Goal: Task Accomplishment & Management: Manage account settings

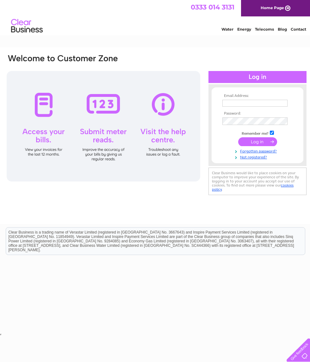
click at [233, 102] on input "text" at bounding box center [254, 103] width 65 height 7
type input "skivrak@hotmail.co.uk"
click at [259, 144] on input "submit" at bounding box center [257, 142] width 39 height 9
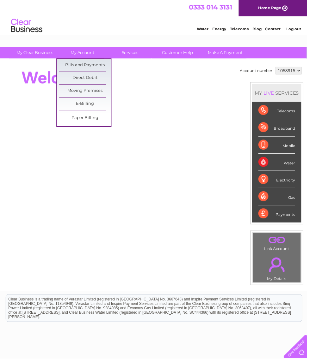
click at [95, 65] on link "Bills and Payments" at bounding box center [86, 66] width 52 height 13
click at [90, 67] on link "Bills and Payments" at bounding box center [86, 66] width 52 height 13
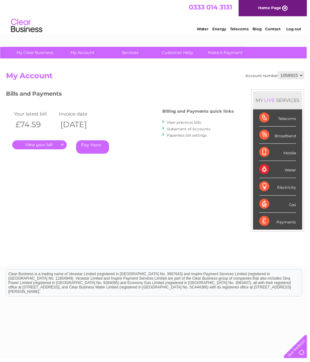
click at [41, 144] on link "." at bounding box center [39, 146] width 55 height 9
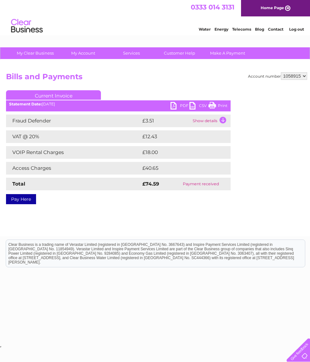
click at [177, 104] on link "PDF" at bounding box center [179, 106] width 19 height 9
click at [224, 118] on td "Show details" at bounding box center [210, 121] width 39 height 13
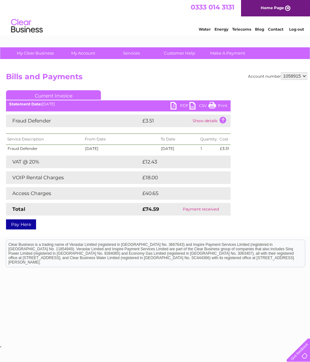
click at [195, 103] on link "CSV" at bounding box center [198, 106] width 19 height 9
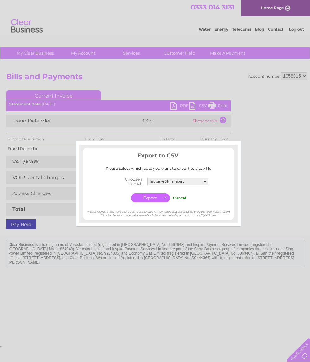
click at [175, 104] on div at bounding box center [155, 181] width 310 height 362
click at [207, 204] on div "*Please NOTE, if you have a large amount of calls it may take a few seconds to …" at bounding box center [158, 210] width 152 height 13
click at [267, 175] on div at bounding box center [155, 181] width 310 height 362
click at [181, 193] on td "Cancel" at bounding box center [179, 198] width 16 height 12
click at [174, 202] on td "Cancel" at bounding box center [179, 198] width 16 height 12
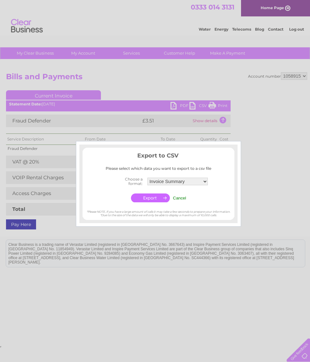
click at [179, 196] on input "Cancel" at bounding box center [179, 198] width 13 height 5
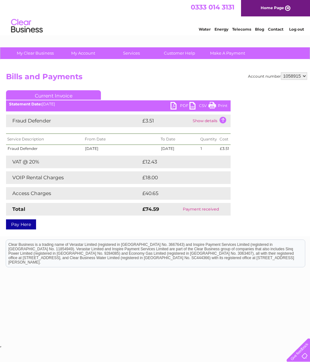
click at [292, 78] on select "1058915" at bounding box center [294, 76] width 26 height 8
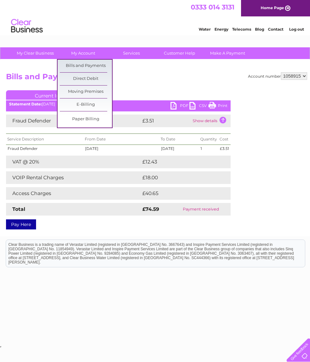
click at [91, 106] on link "E-Billing" at bounding box center [86, 105] width 52 height 13
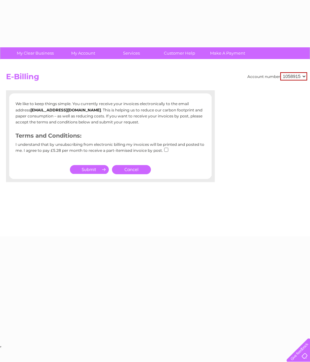
click at [95, 124] on p "We like to keep things simple. You currently receive your invoices electronical…" at bounding box center [110, 113] width 190 height 24
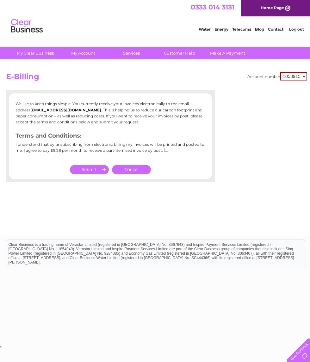
scroll to position [0, 3]
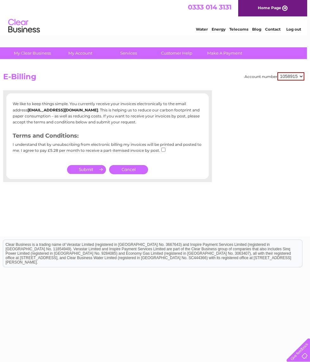
click at [287, 79] on select "1058915" at bounding box center [290, 76] width 27 height 8
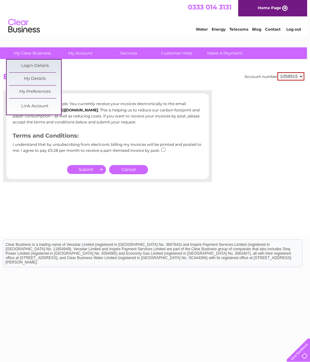
click at [45, 82] on link "My Details" at bounding box center [35, 79] width 52 height 13
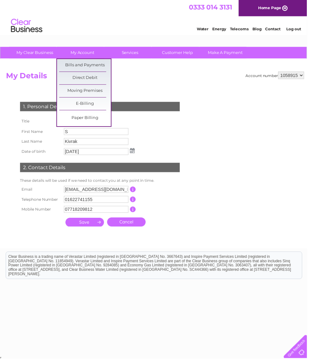
click at [96, 67] on link "Bills and Payments" at bounding box center [86, 66] width 52 height 13
click at [90, 104] on link "E-Billing" at bounding box center [86, 105] width 52 height 13
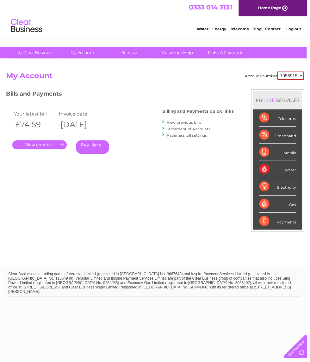
click at [195, 123] on link "View previous bills" at bounding box center [185, 123] width 35 height 5
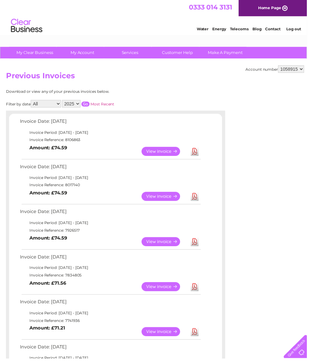
click at [197, 201] on link "Download" at bounding box center [196, 198] width 8 height 9
click at [197, 198] on link "Download" at bounding box center [196, 198] width 8 height 9
click at [169, 194] on link "View" at bounding box center [166, 198] width 46 height 9
click at [165, 243] on link "View" at bounding box center [166, 244] width 46 height 9
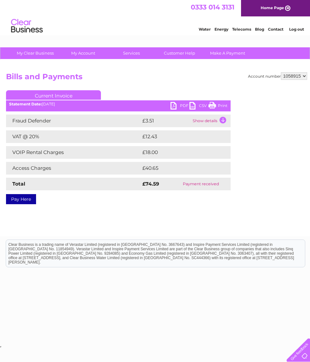
click at [197, 108] on link "CSV" at bounding box center [198, 106] width 19 height 9
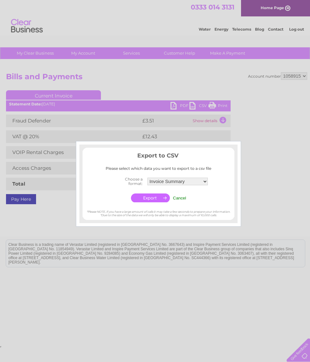
click at [159, 198] on input "button" at bounding box center [150, 198] width 39 height 9
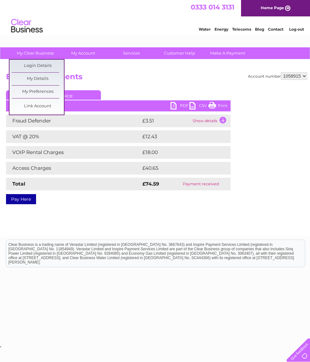
click at [47, 67] on link "Login Details" at bounding box center [38, 66] width 52 height 13
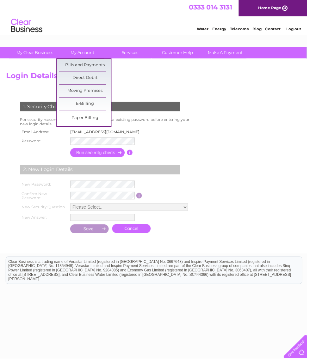
click at [88, 64] on link "Bills and Payments" at bounding box center [86, 66] width 52 height 13
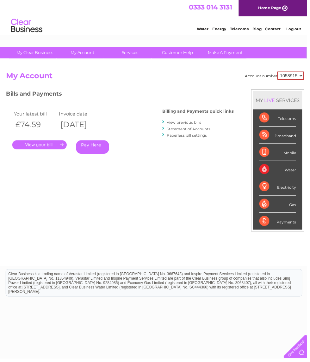
click at [47, 144] on link "." at bounding box center [39, 146] width 55 height 9
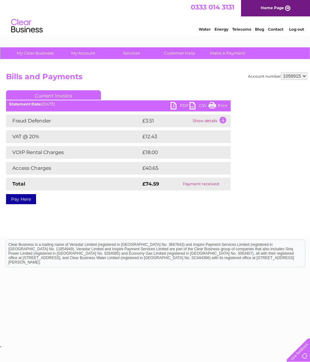
click at [221, 117] on td "Show details" at bounding box center [210, 121] width 39 height 13
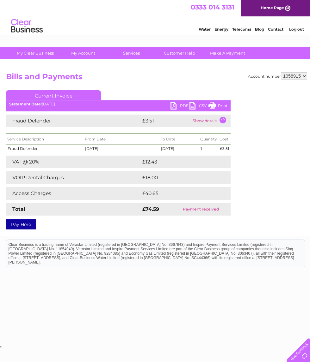
click at [63, 95] on link "Current Invoice" at bounding box center [53, 94] width 95 height 9
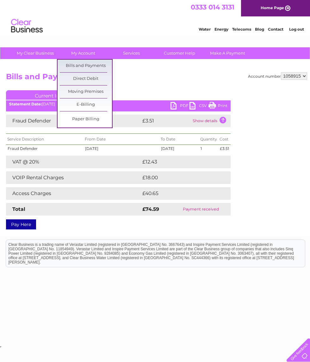
click at [93, 64] on link "Bills and Payments" at bounding box center [86, 66] width 52 height 13
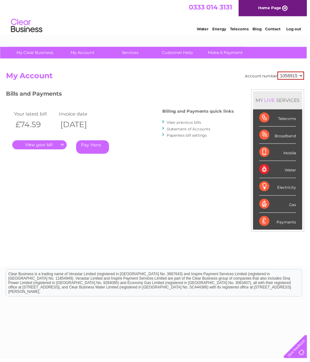
click at [45, 143] on link "." at bounding box center [39, 146] width 55 height 9
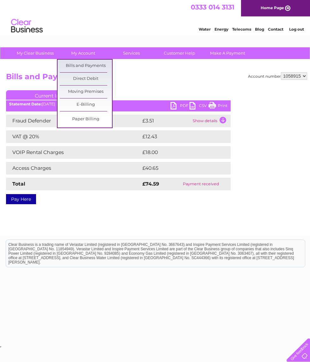
click at [90, 106] on link "E-Billing" at bounding box center [86, 105] width 52 height 13
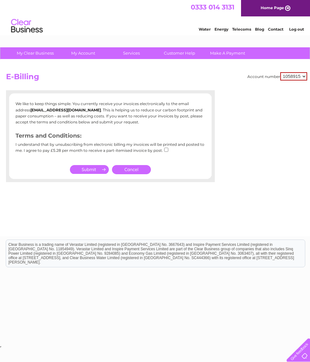
click at [92, 168] on input "submit" at bounding box center [89, 169] width 39 height 9
click at [91, 172] on input "submit" at bounding box center [89, 169] width 39 height 9
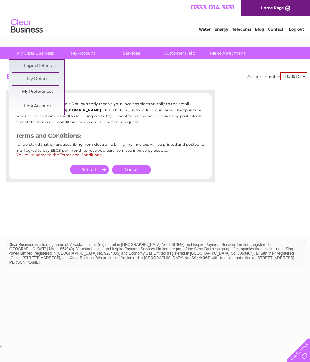
click at [43, 69] on link "Login Details" at bounding box center [38, 66] width 52 height 13
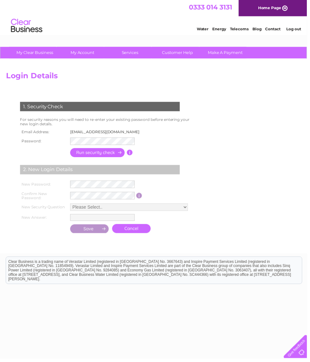
click at [108, 152] on input "button" at bounding box center [99, 154] width 56 height 9
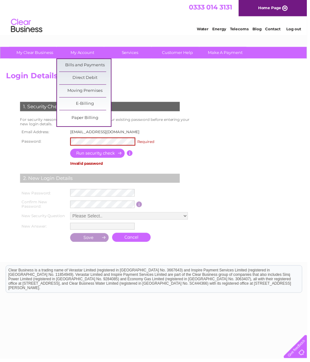
click at [93, 65] on link "Bills and Payments" at bounding box center [86, 66] width 52 height 13
click at [219, 98] on form "1. Security Check For security reasons you will need to re-enter your existing …" at bounding box center [156, 174] width 301 height 168
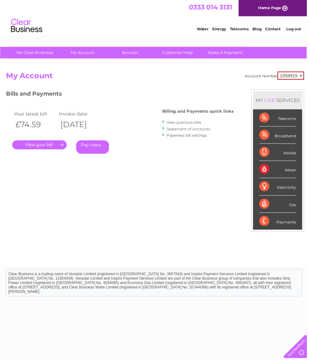
click at [199, 137] on link "Paperless bill settings" at bounding box center [188, 136] width 41 height 5
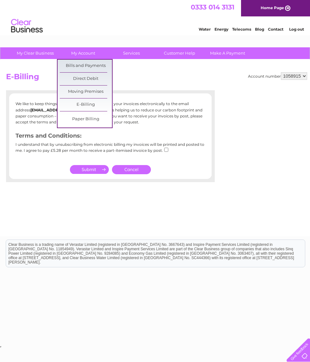
click at [97, 66] on link "Bills and Payments" at bounding box center [86, 66] width 52 height 13
